Goal: Transaction & Acquisition: Purchase product/service

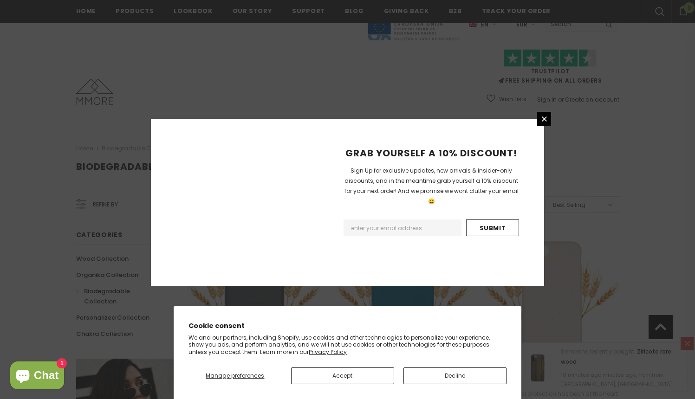
scroll to position [1068, 0]
